Goal: Information Seeking & Learning: Learn about a topic

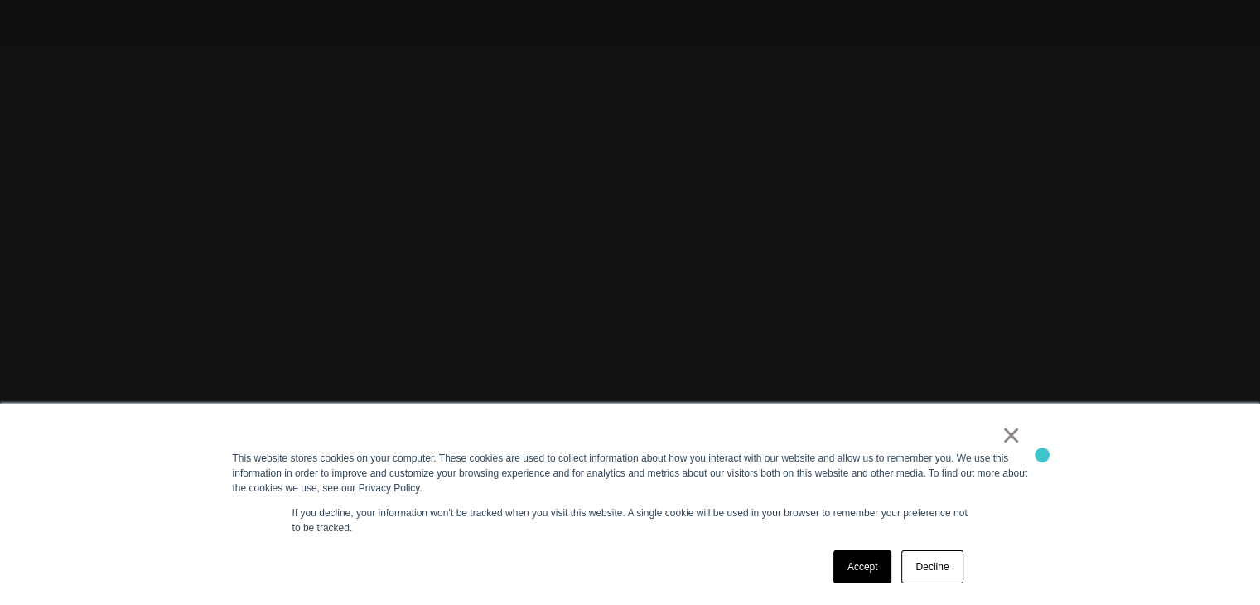
scroll to position [248, 0]
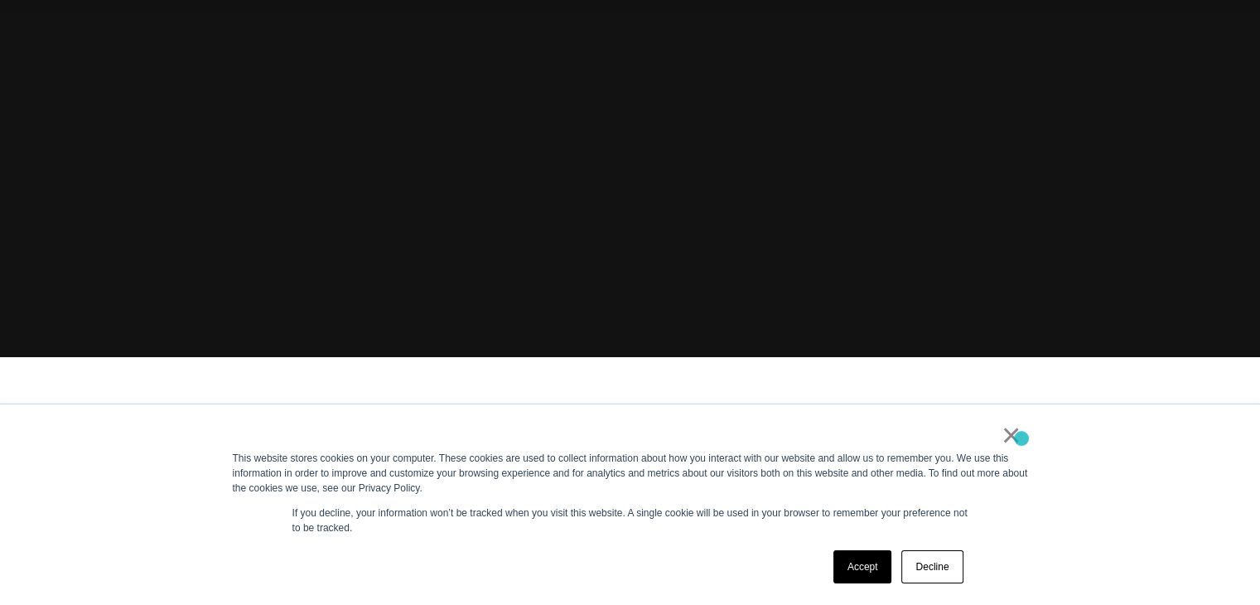
click at [1011, 433] on link "×" at bounding box center [1011, 434] width 20 height 15
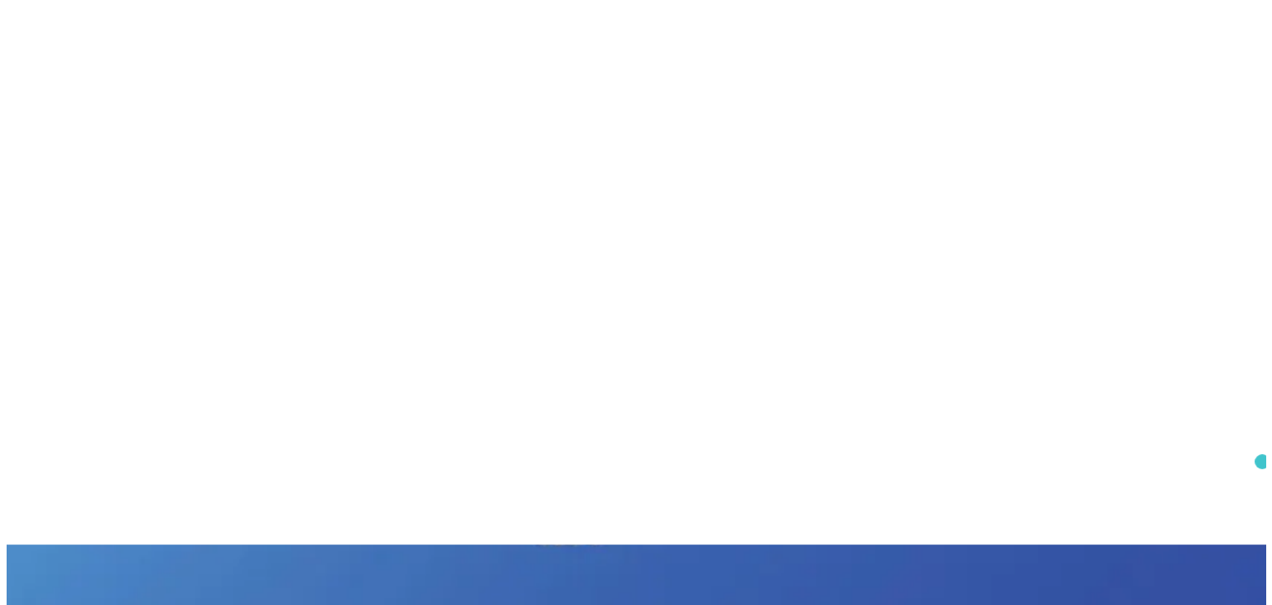
scroll to position [0, 0]
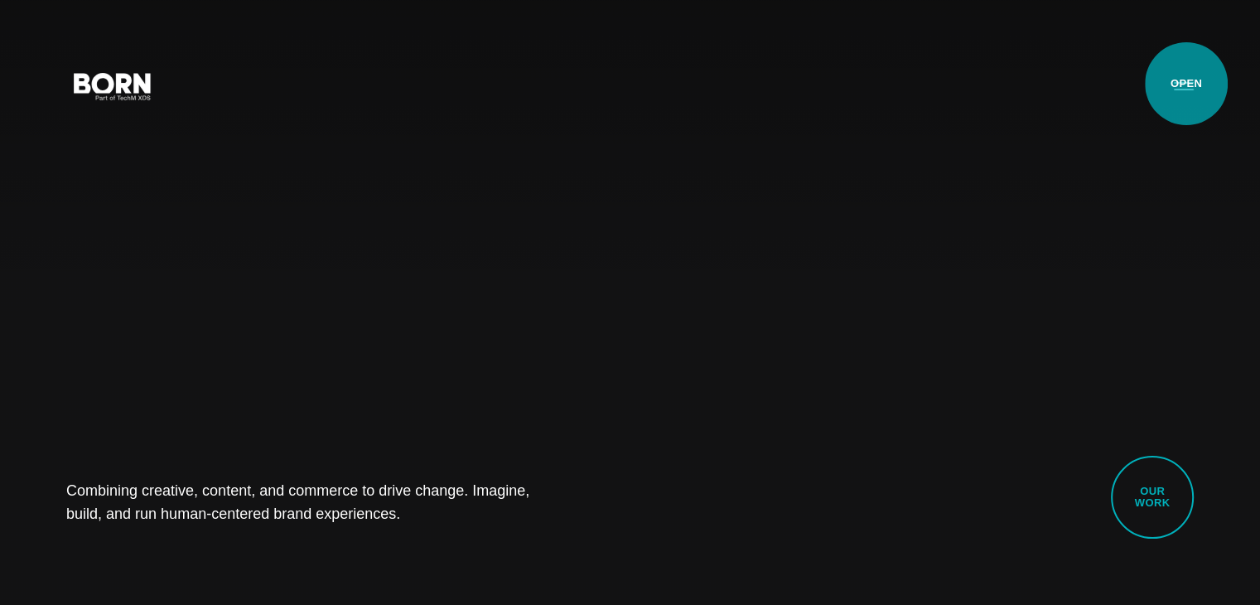
click at [1187, 84] on button "Primary Menu" at bounding box center [1184, 85] width 40 height 35
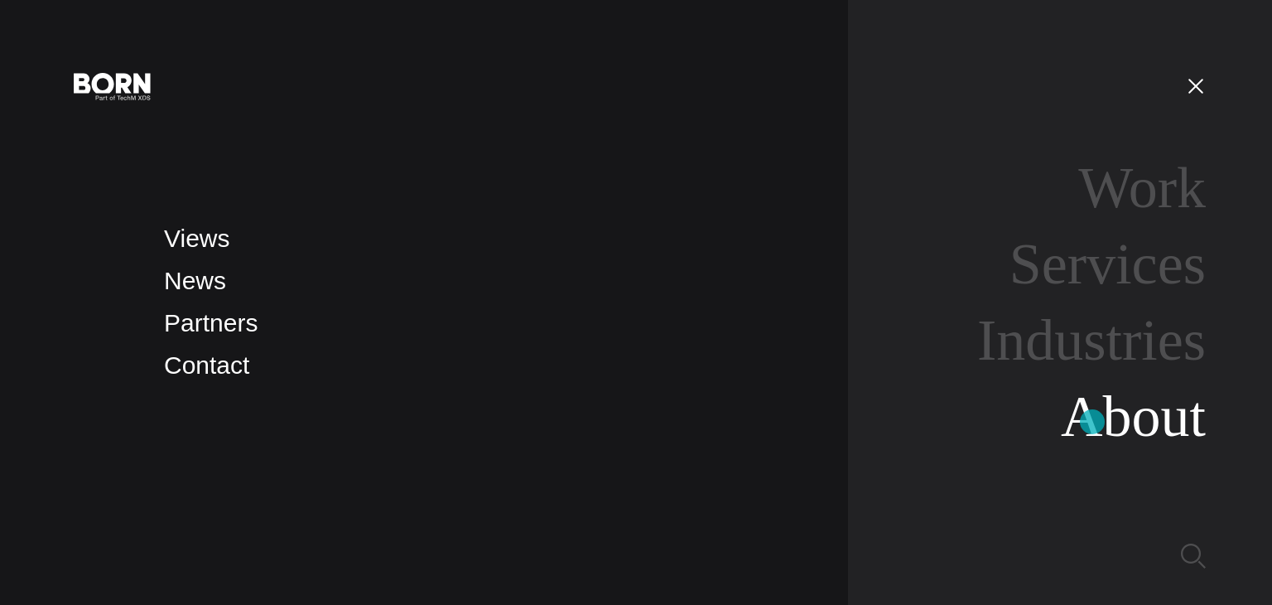
click at [1092, 422] on link "About" at bounding box center [1133, 416] width 145 height 64
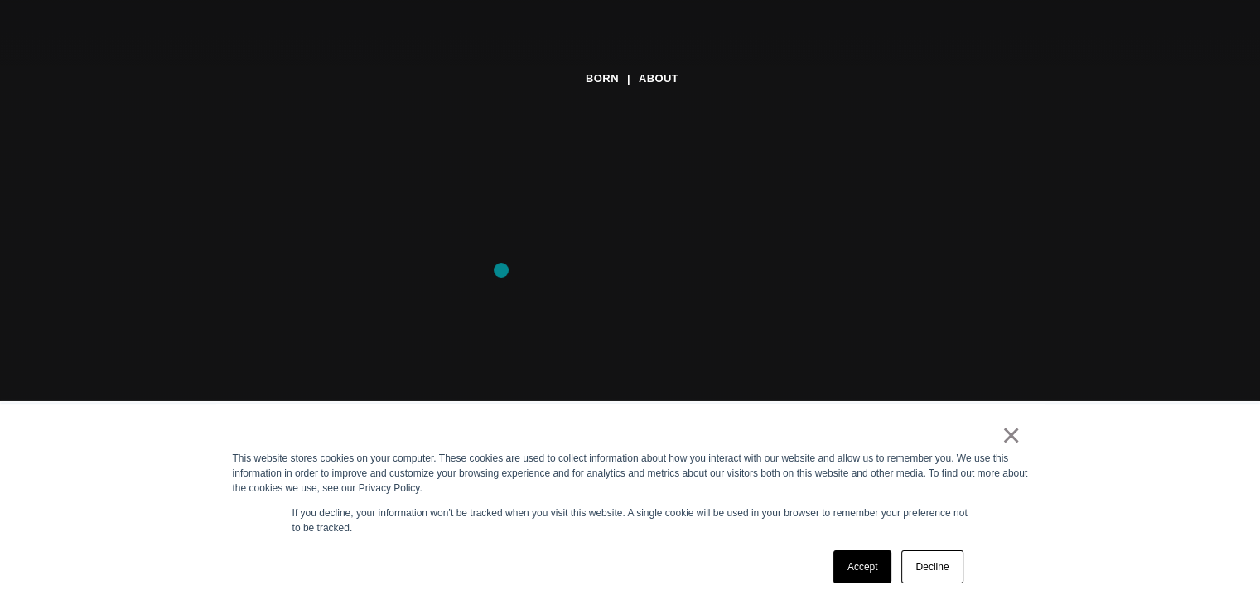
scroll to position [248, 0]
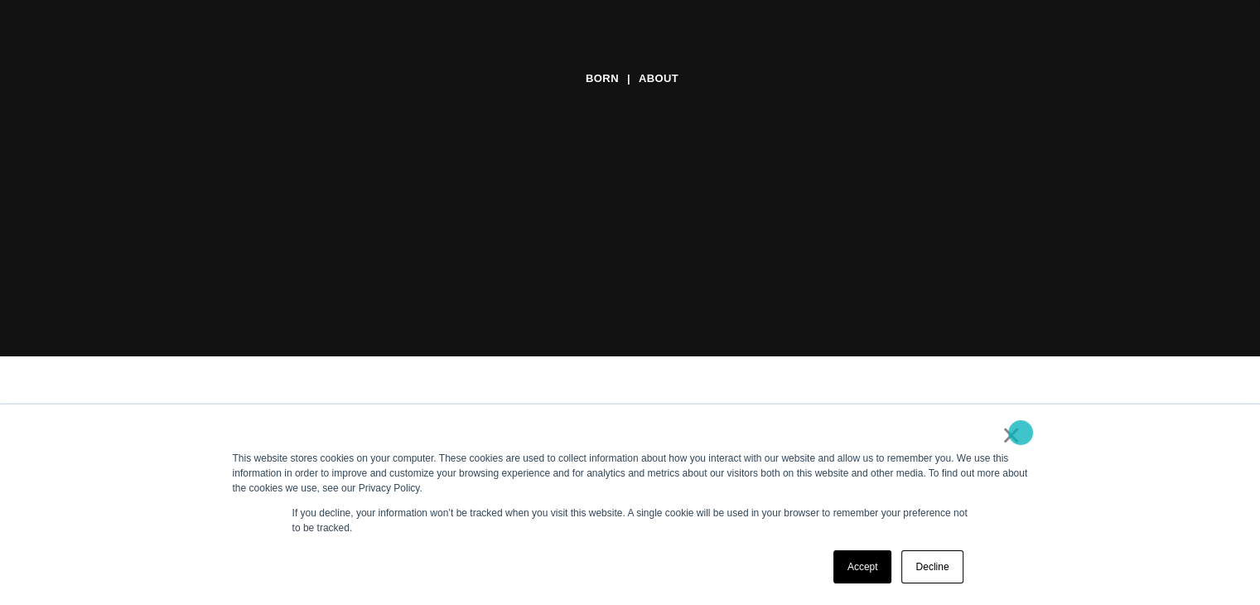
click at [1020, 432] on link "×" at bounding box center [1011, 434] width 20 height 15
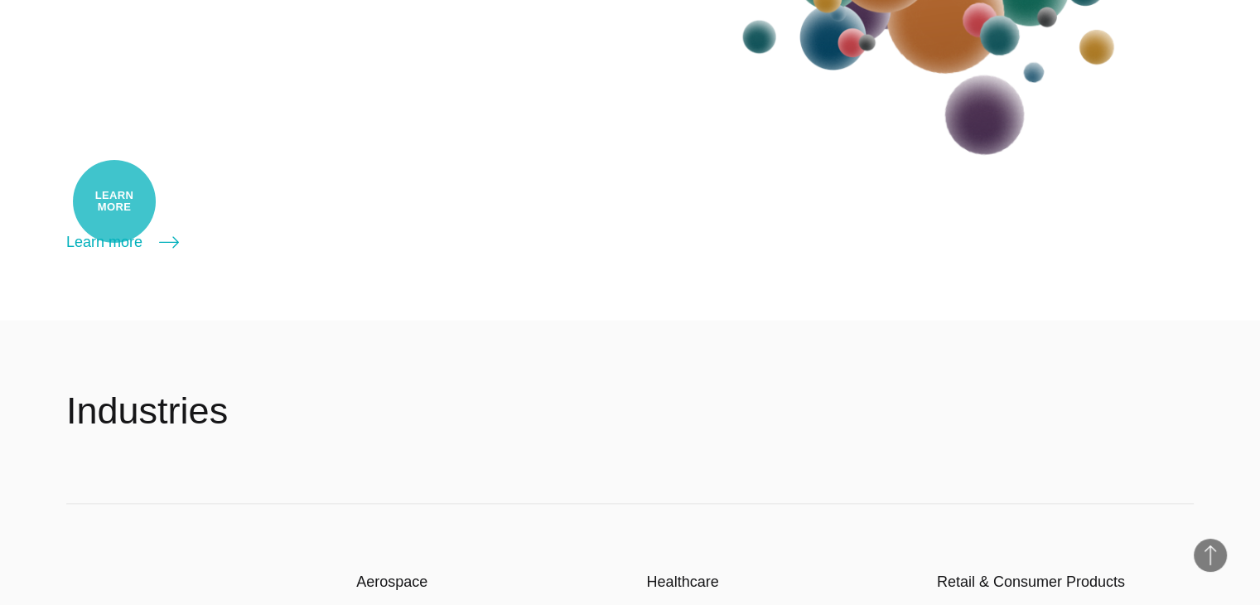
scroll to position [2070, 0]
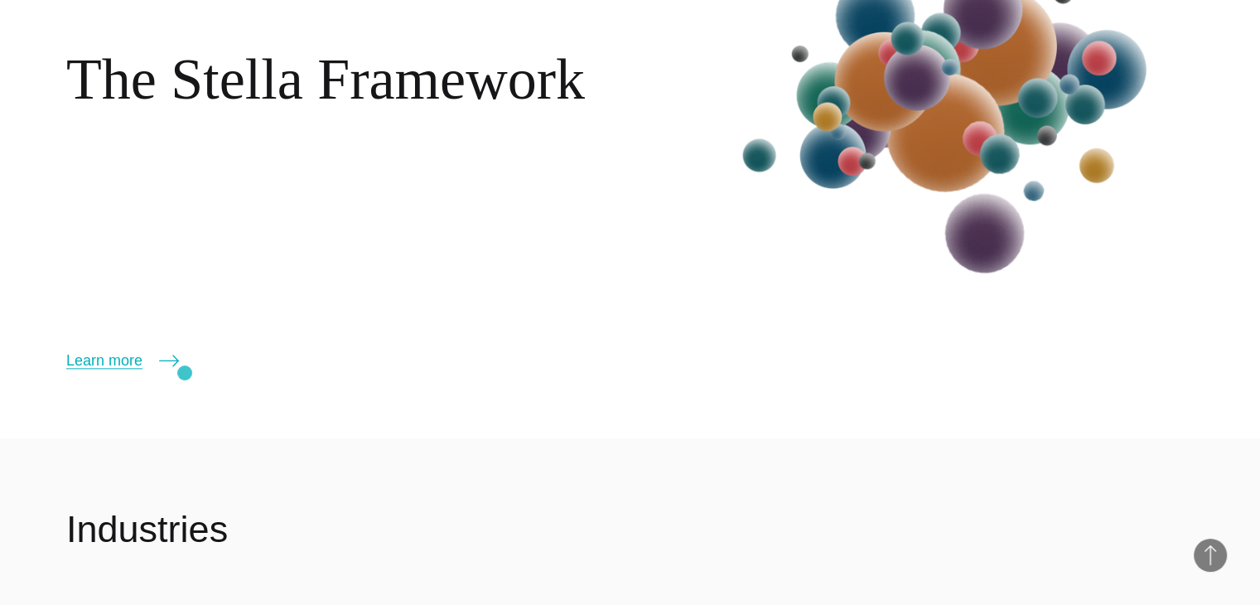
click at [171, 365] on icon at bounding box center [169, 360] width 20 height 20
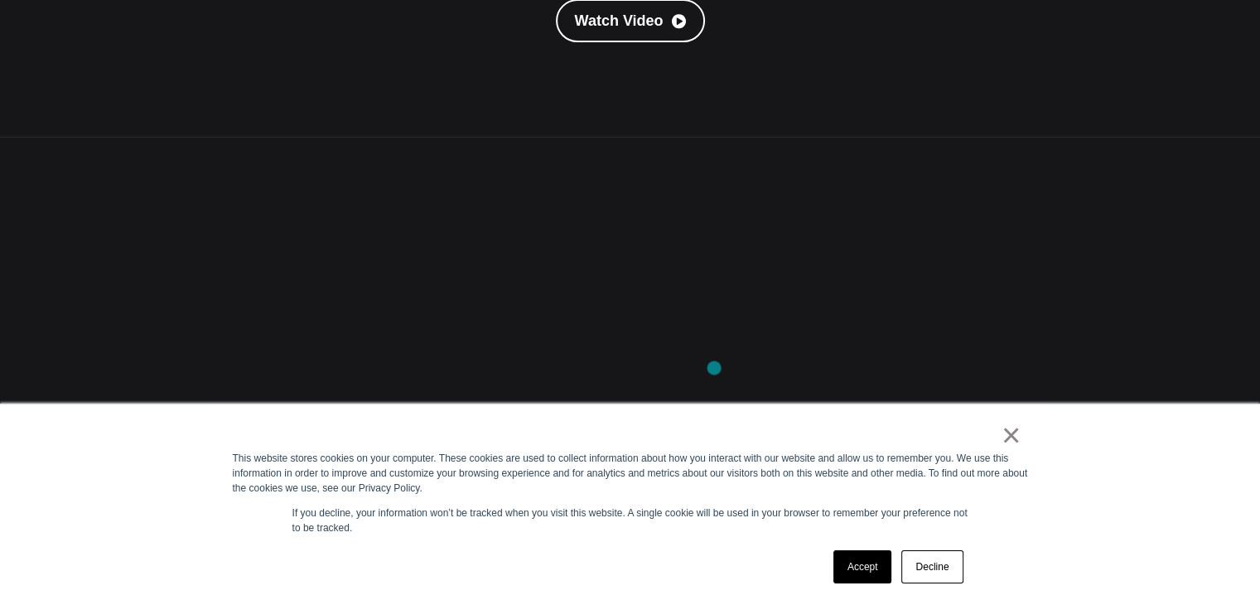
scroll to position [497, 0]
click at [1019, 442] on link "×" at bounding box center [1011, 434] width 20 height 15
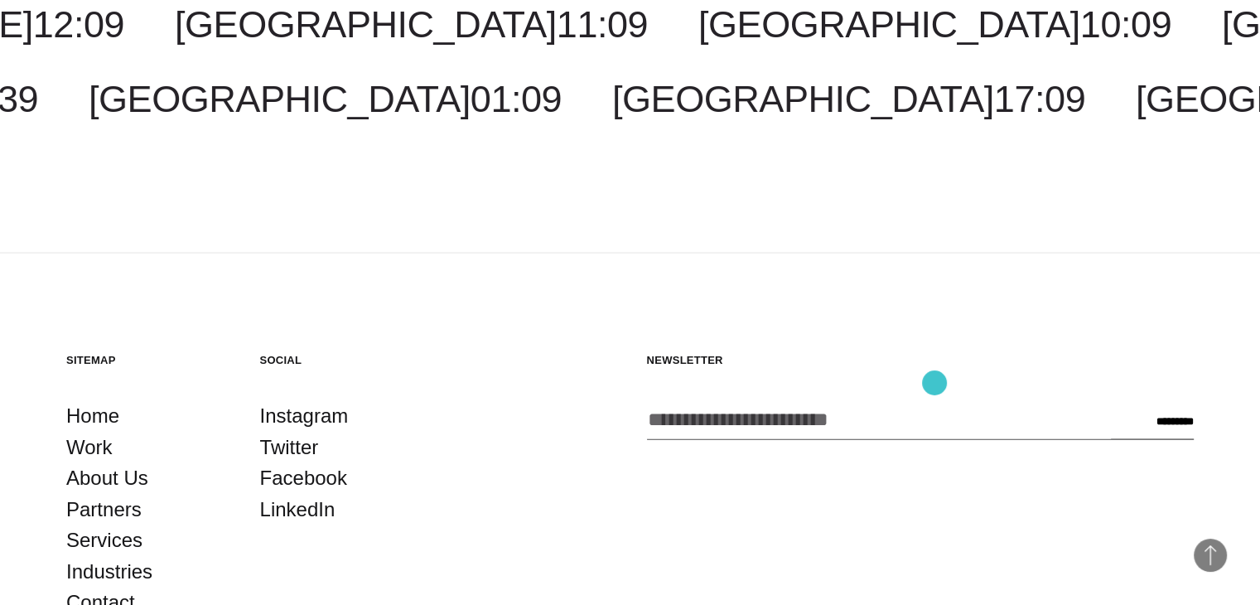
scroll to position [3351, 0]
